Goal: Ask a question: Seek information or help from site administrators or community

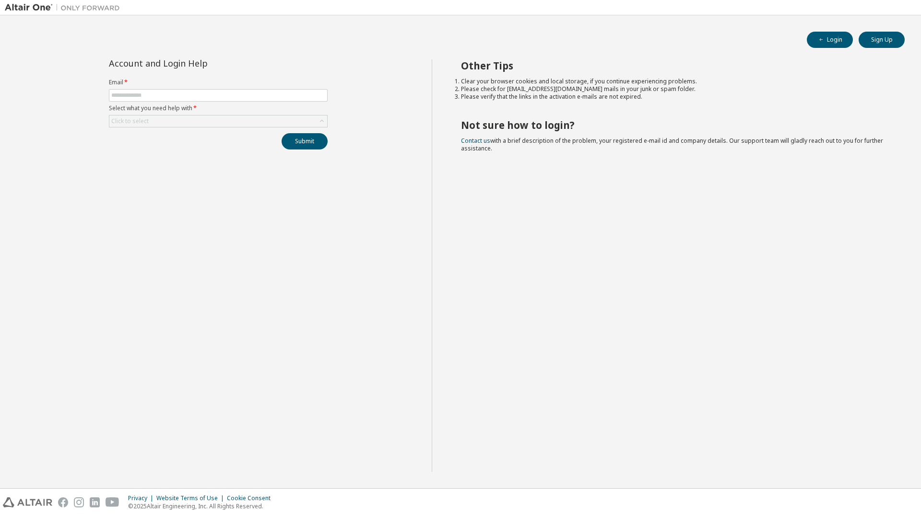
click at [36, 3] on img at bounding box center [65, 8] width 120 height 10
click at [25, 498] on img at bounding box center [27, 503] width 49 height 10
click at [150, 129] on div "Account and Login Help Email * Select what you need help with * Click to select…" at bounding box center [218, 104] width 230 height 90
click at [137, 104] on form "Email * Select what you need help with * Click to select" at bounding box center [218, 103] width 219 height 49
click at [135, 102] on form "Email * Select what you need help with * Click to select" at bounding box center [218, 103] width 219 height 49
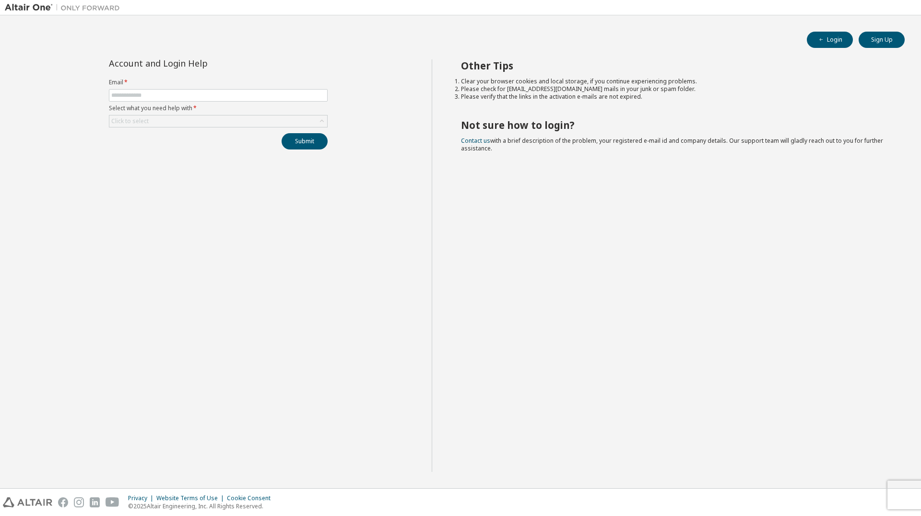
click at [134, 103] on form "Email * Select what you need help with * Click to select" at bounding box center [218, 103] width 219 height 49
click at [134, 93] on input "text" at bounding box center [218, 96] width 214 height 8
type input "**********"
click at [174, 123] on div "Click to select" at bounding box center [218, 122] width 218 height 12
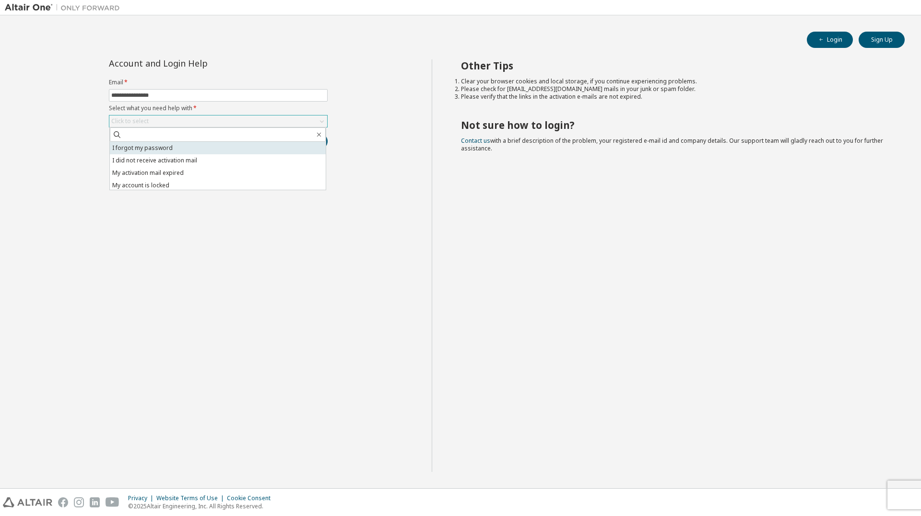
click at [152, 143] on li "I forgot my password" at bounding box center [218, 148] width 216 height 12
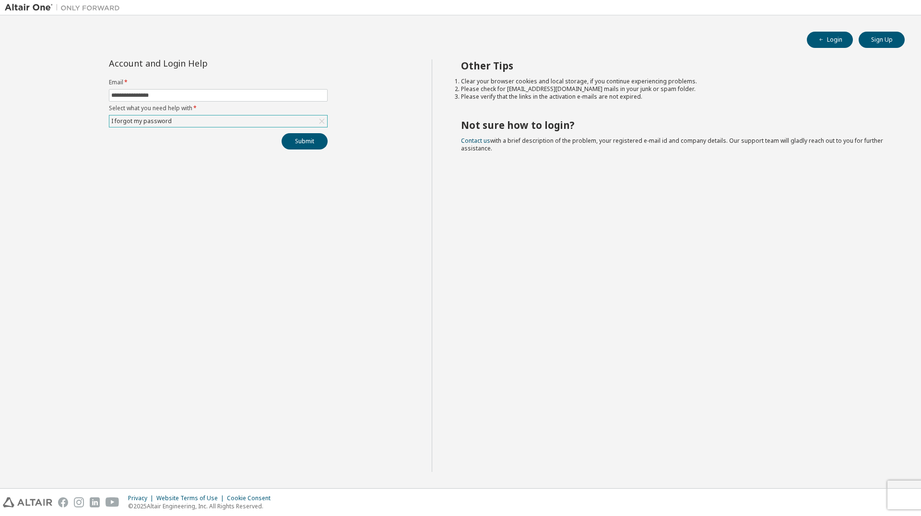
click at [293, 120] on div "I forgot my password" at bounding box center [218, 122] width 218 height 12
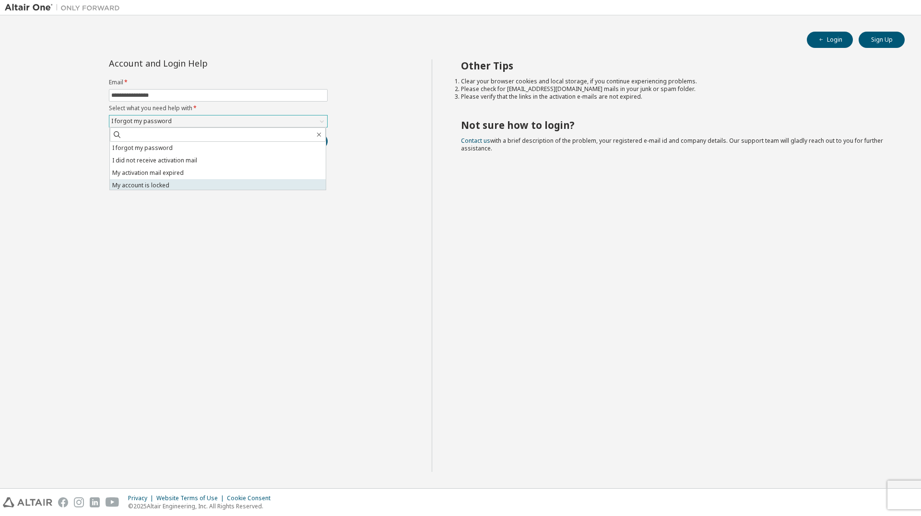
click at [173, 183] on li "My account is locked" at bounding box center [218, 185] width 216 height 12
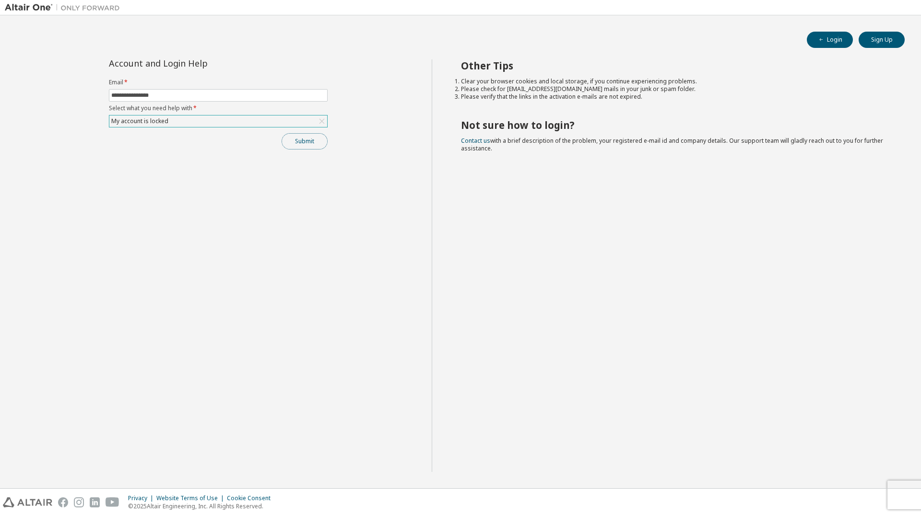
click at [299, 146] on button "Submit" at bounding box center [304, 141] width 46 height 16
click at [351, 252] on div "**********" at bounding box center [218, 265] width 427 height 413
click at [23, 502] on img at bounding box center [27, 503] width 49 height 10
click at [165, 95] on input "text" at bounding box center [218, 96] width 214 height 8
type input "**********"
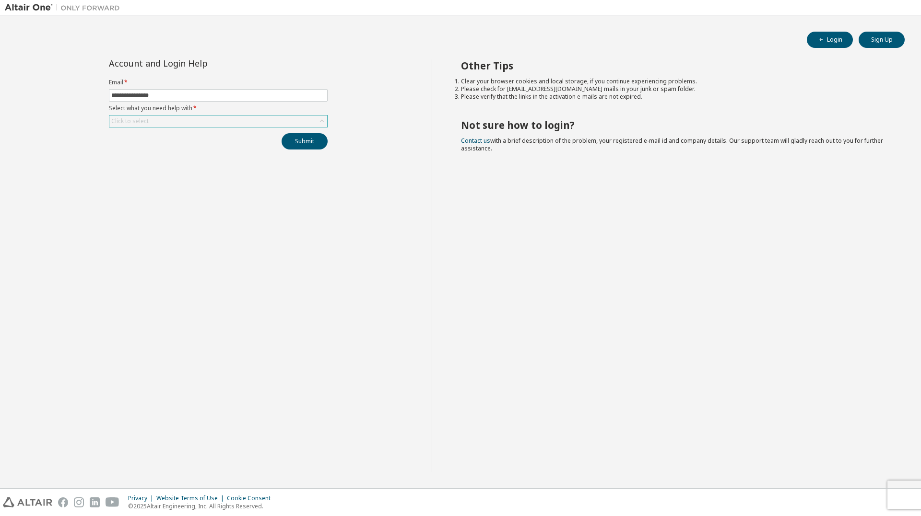
click at [174, 120] on div "Click to select" at bounding box center [218, 122] width 218 height 12
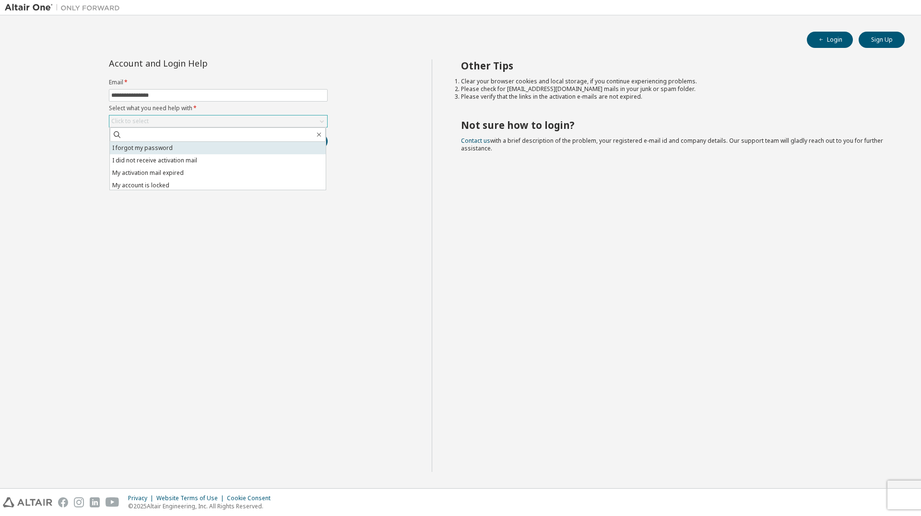
click at [162, 146] on li "I forgot my password" at bounding box center [218, 148] width 216 height 12
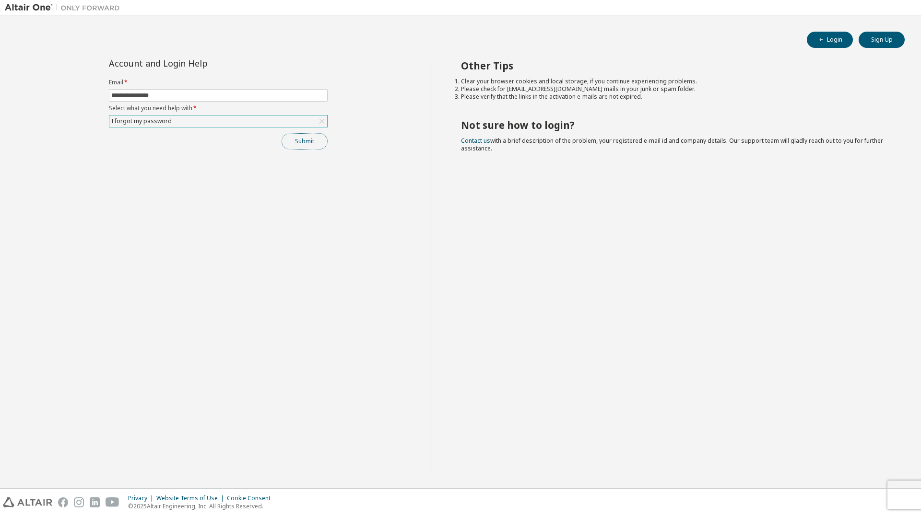
click at [304, 143] on button "Submit" at bounding box center [304, 141] width 46 height 16
